Goal: Task Accomplishment & Management: Use online tool/utility

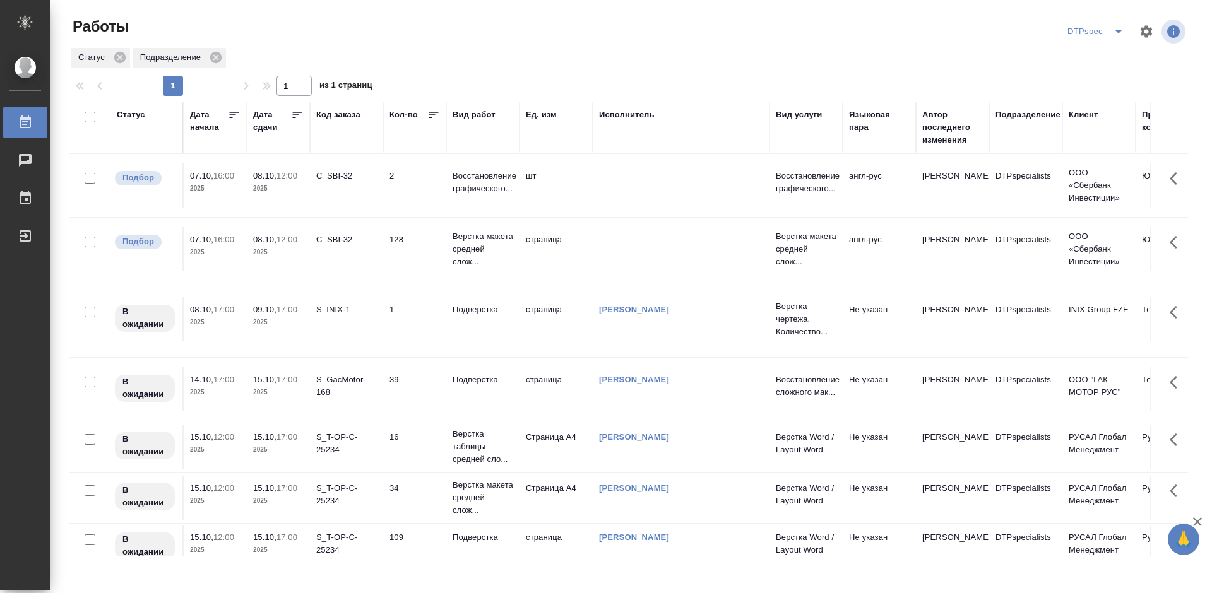
click at [294, 112] on icon at bounding box center [297, 115] width 9 height 6
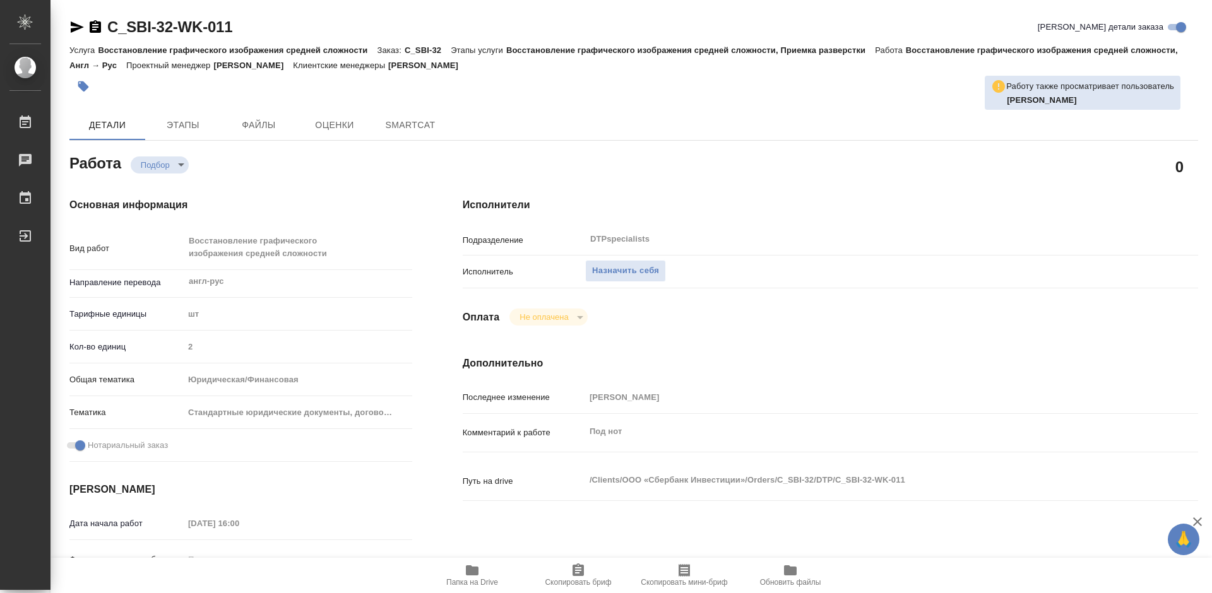
type textarea "x"
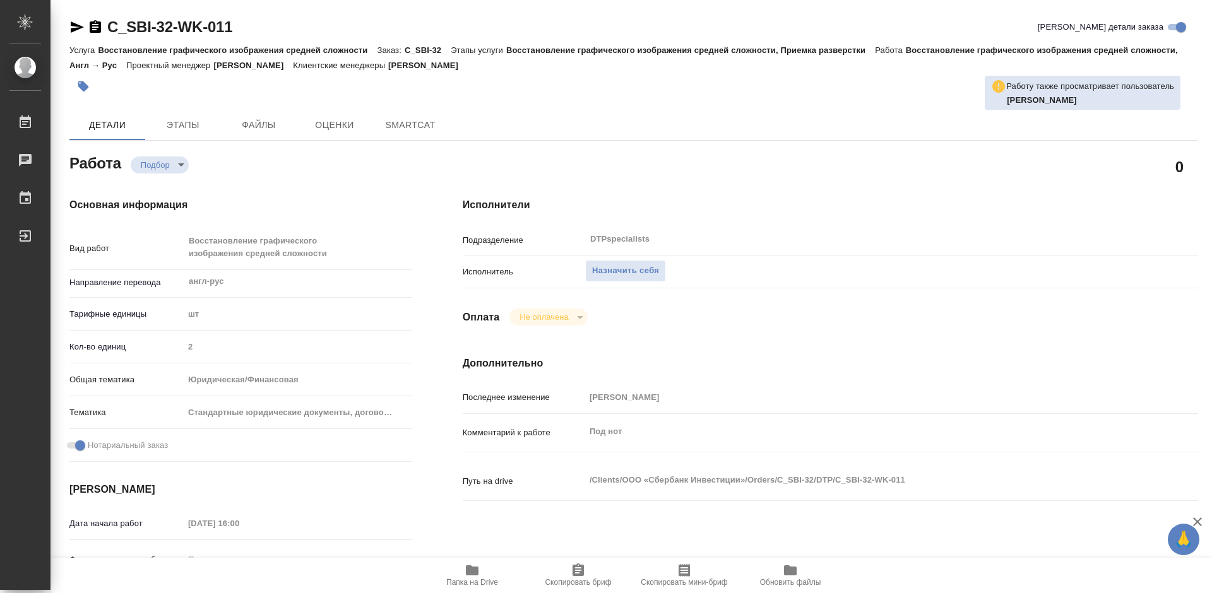
type textarea "x"
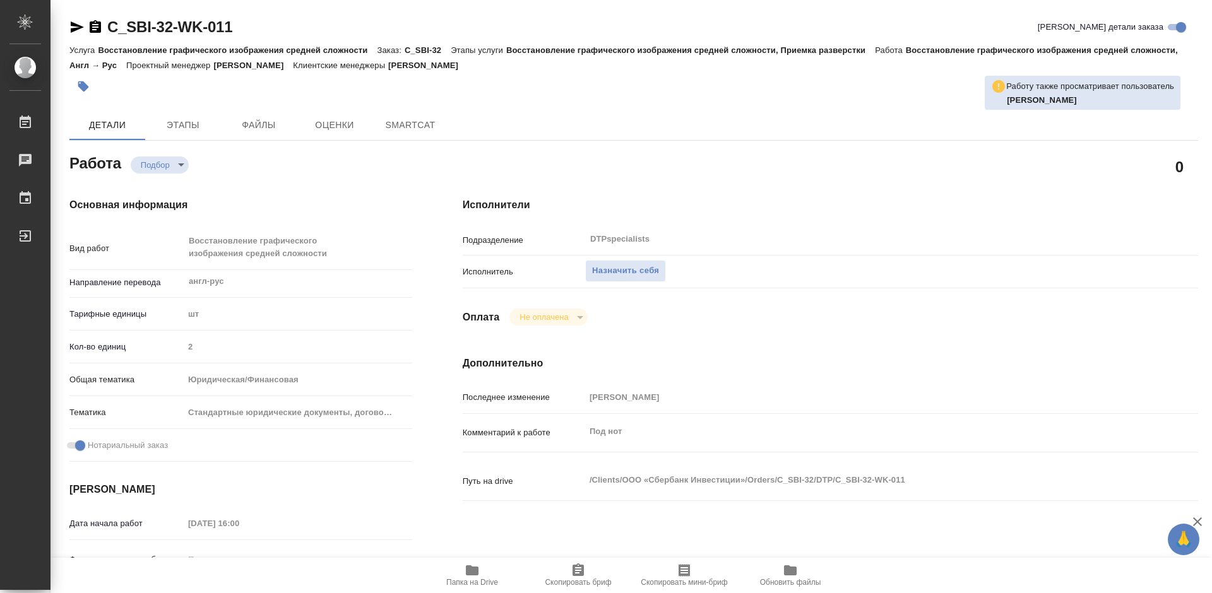
type textarea "x"
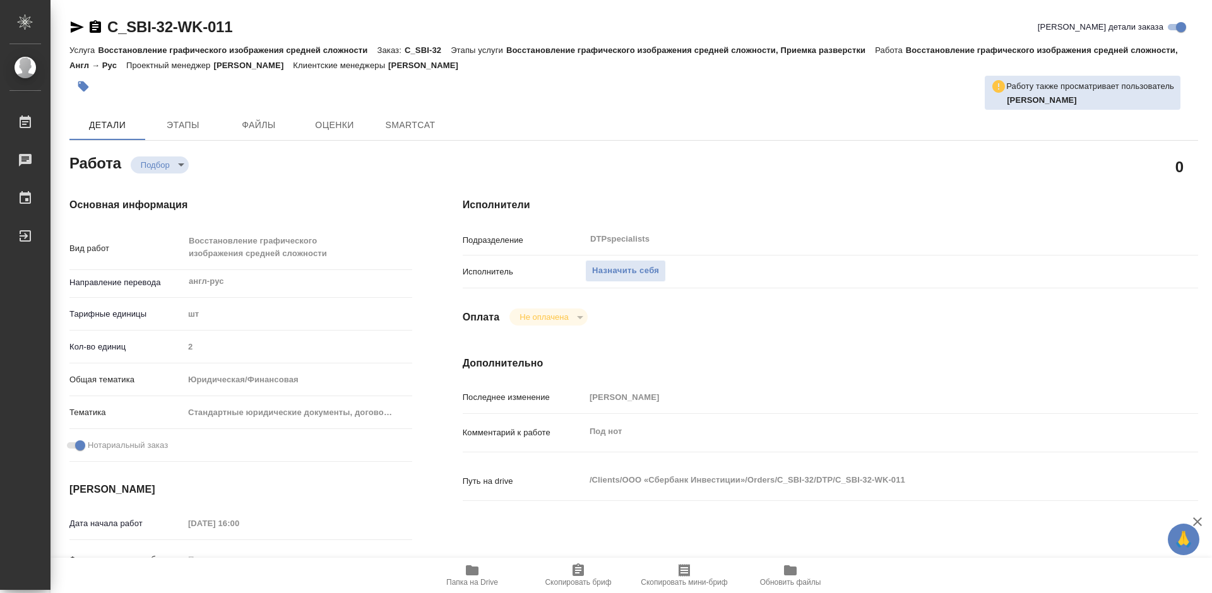
type textarea "x"
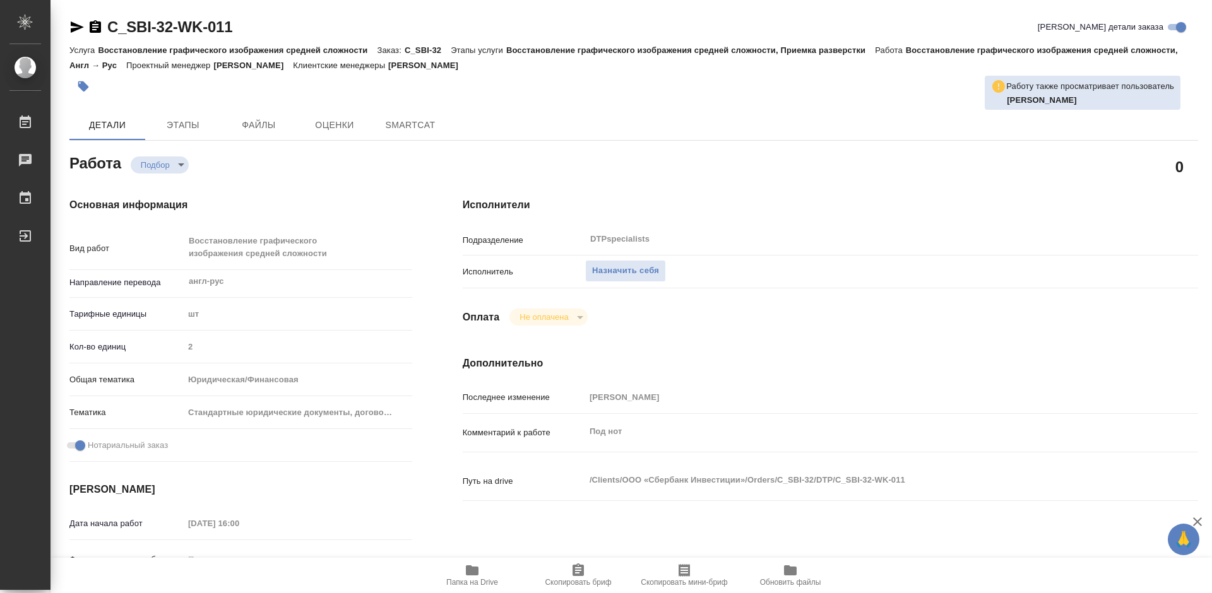
type textarea "x"
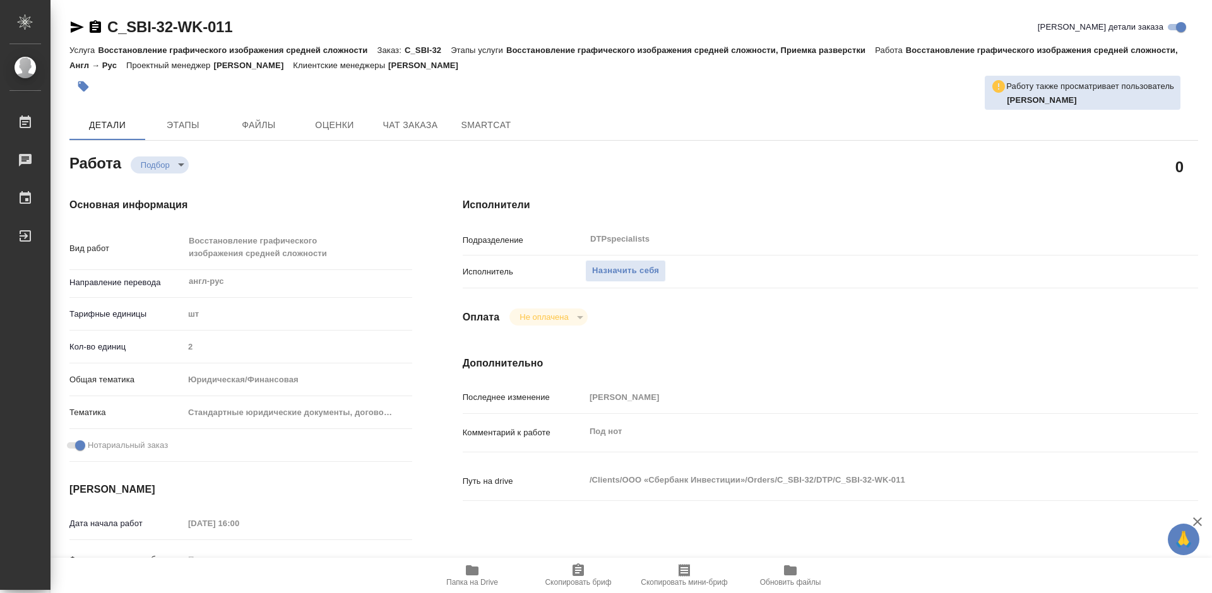
type textarea "x"
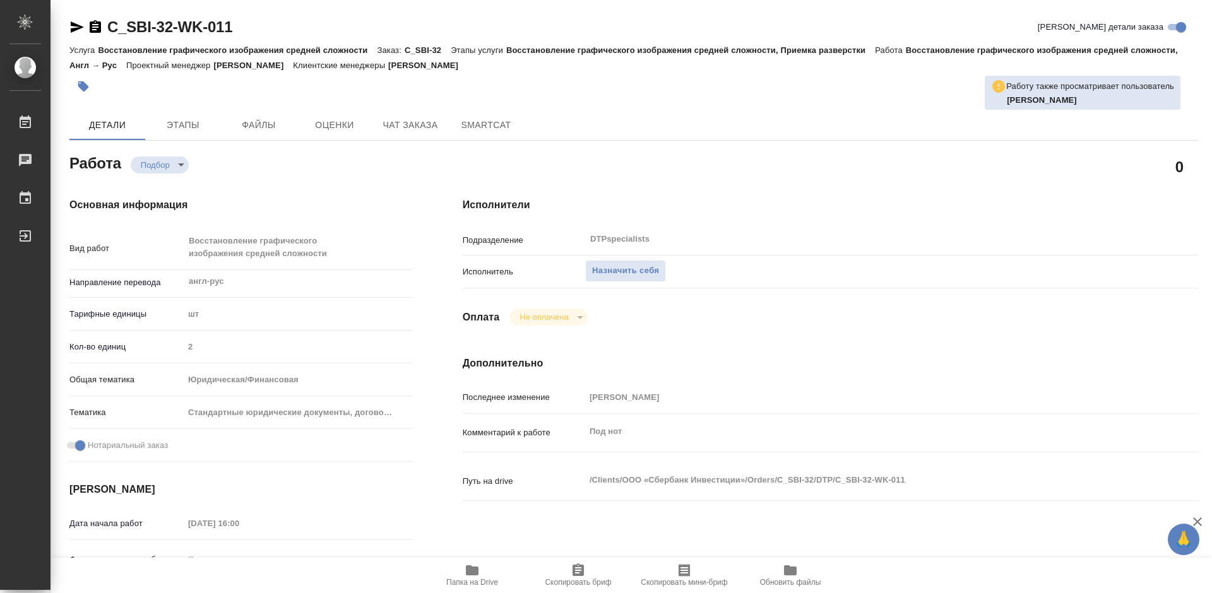
type textarea "x"
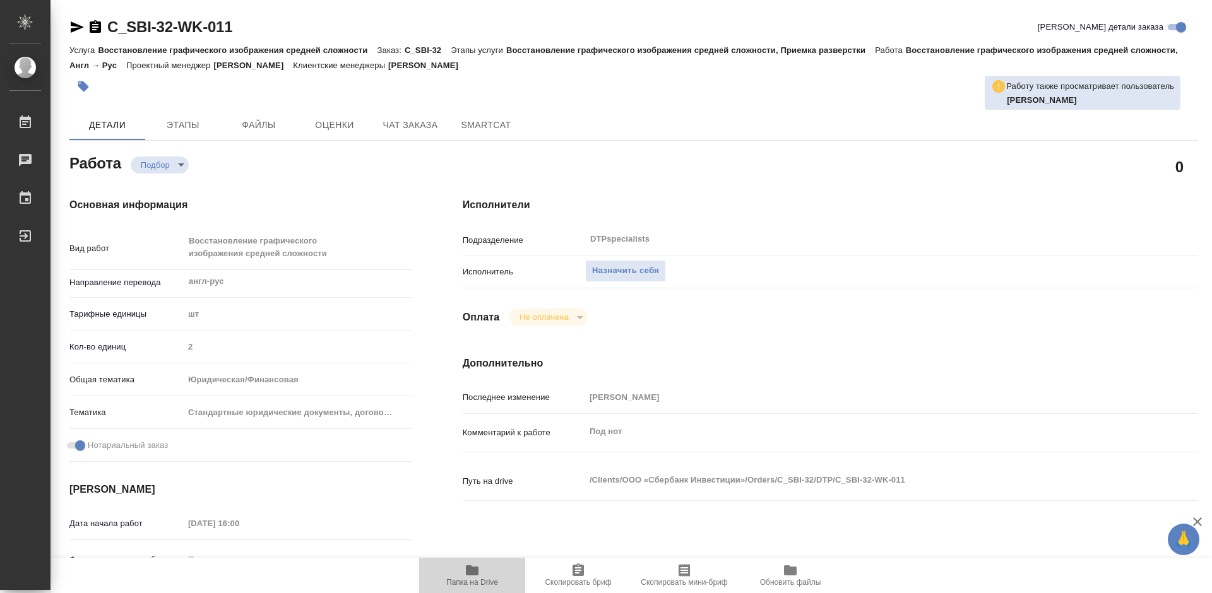
click at [480, 573] on span "Папка на Drive" at bounding box center [472, 575] width 91 height 24
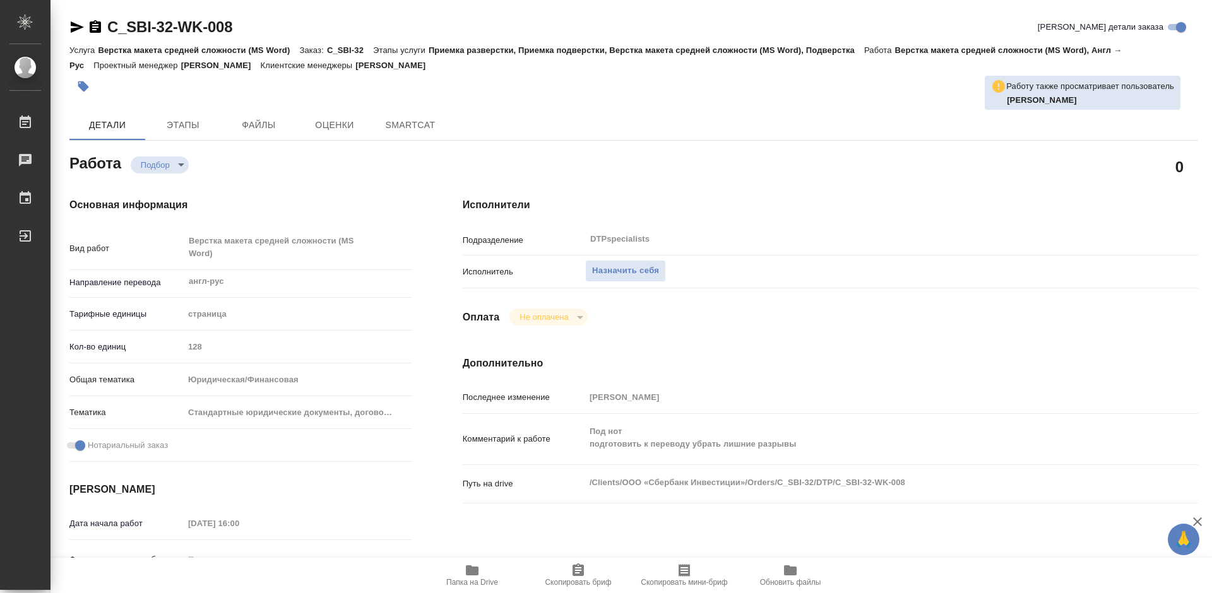
type textarea "x"
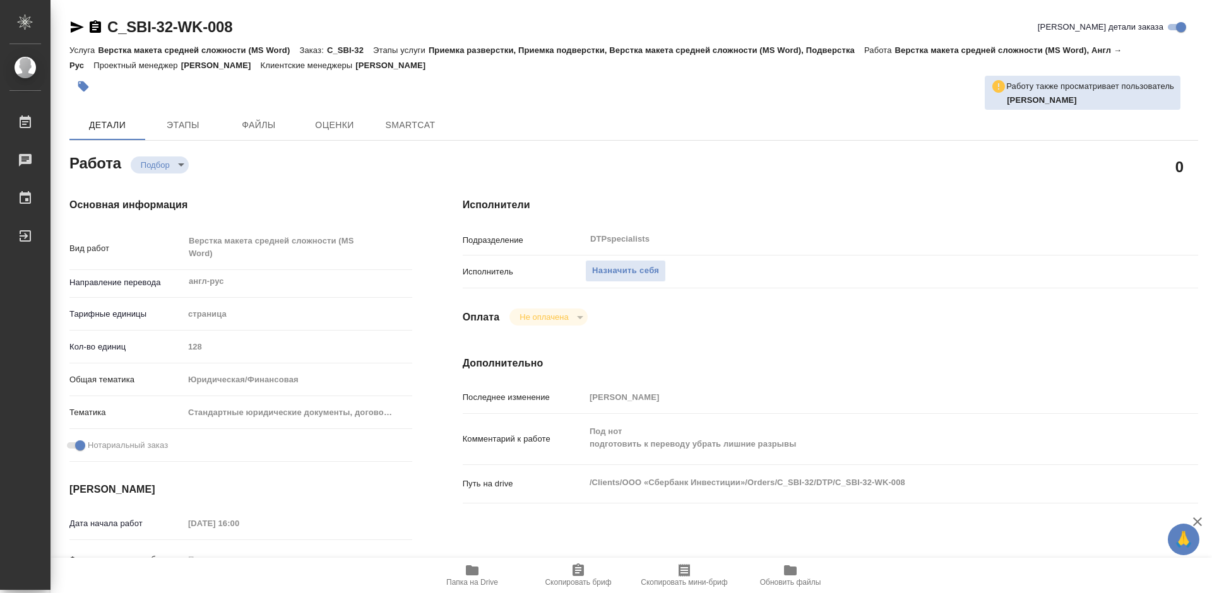
type textarea "x"
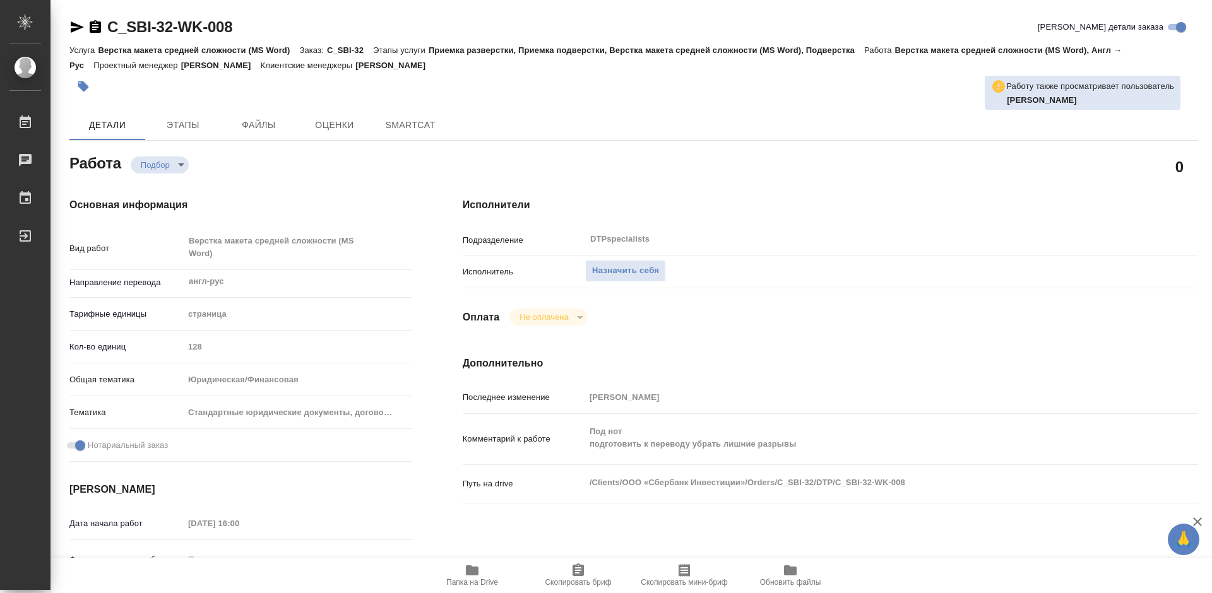
type textarea "x"
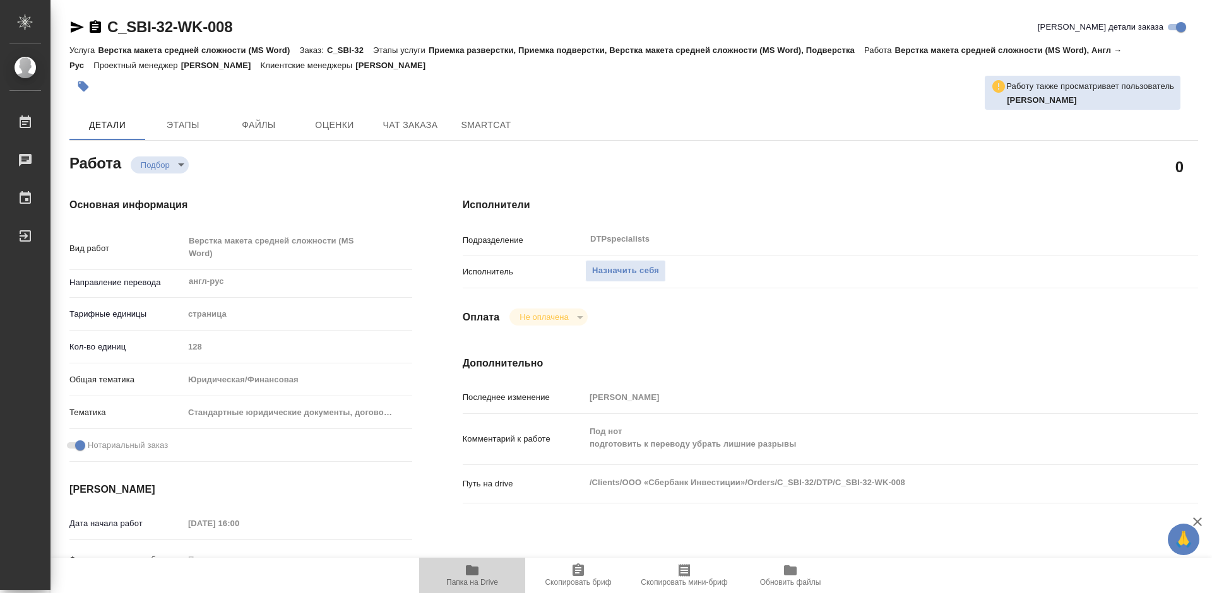
type textarea "x"
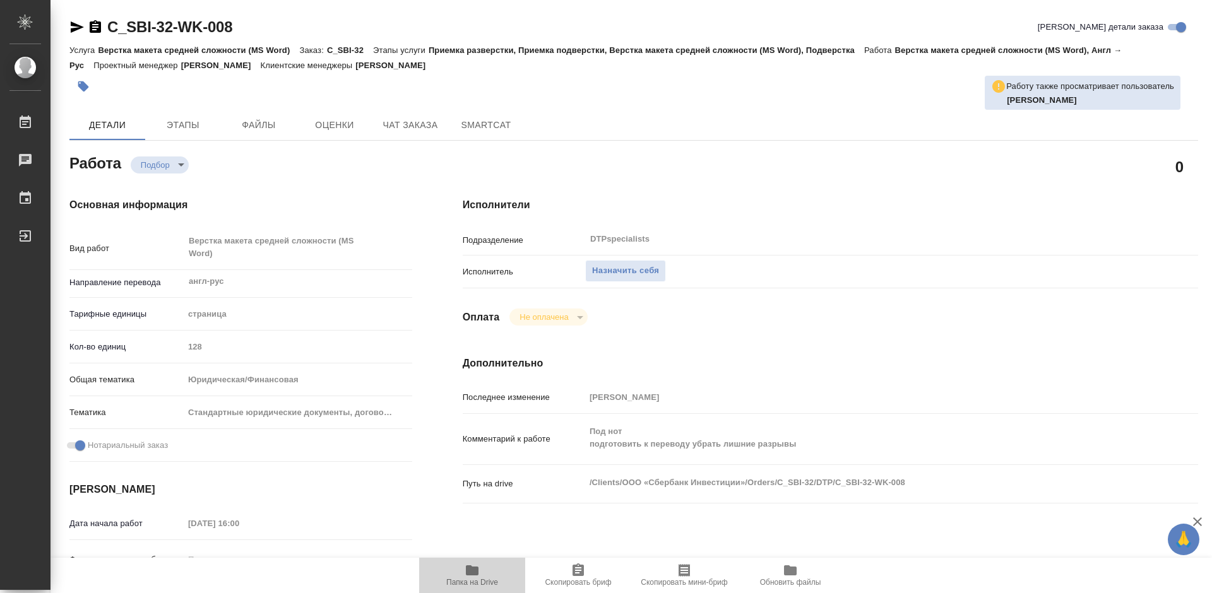
click at [483, 577] on span "Папка на Drive" at bounding box center [472, 575] width 91 height 24
type textarea "x"
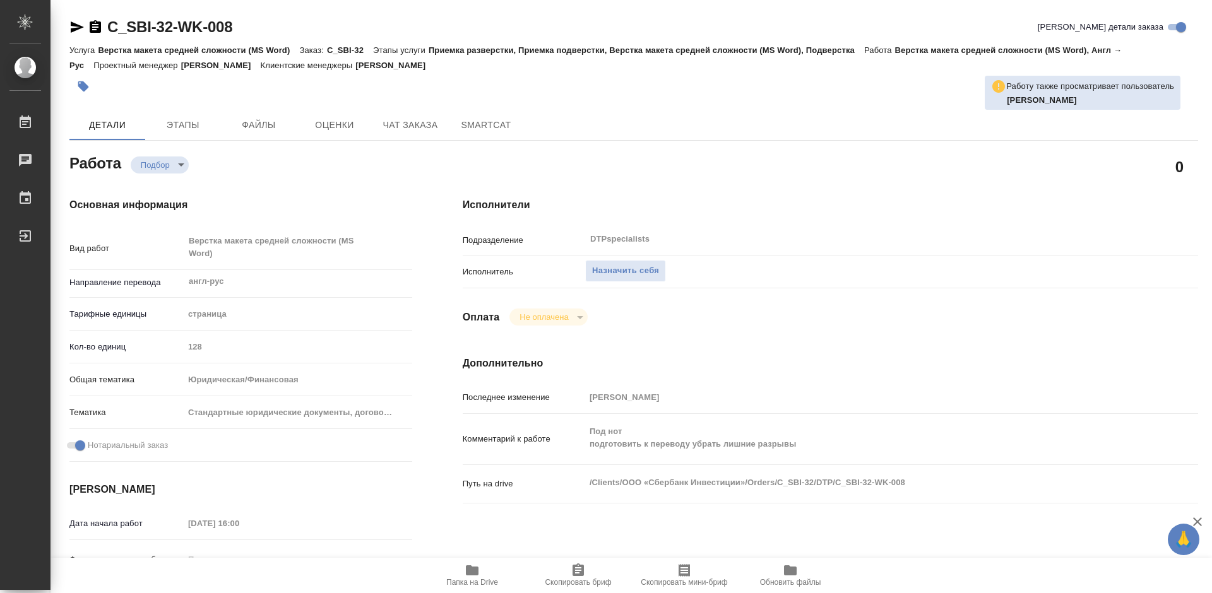
type textarea "x"
